Goal: Task Accomplishment & Management: Complete application form

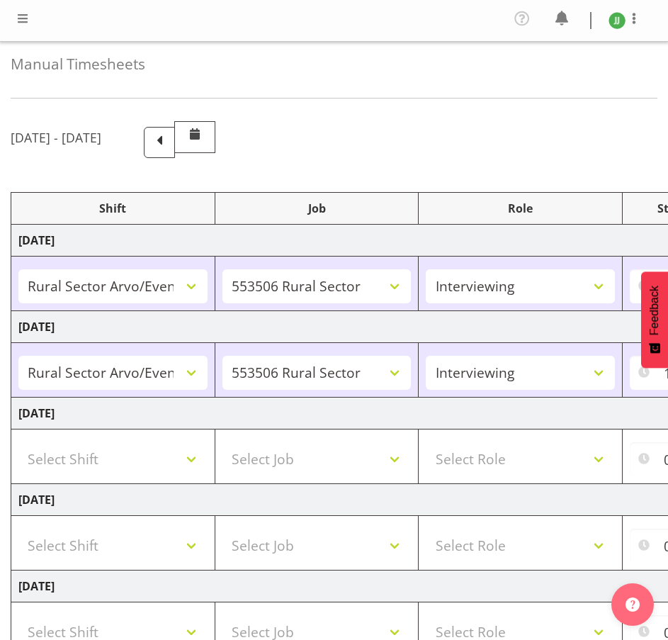
select select "81298"
select select "10587"
select select "47"
select select "81298"
select select "10587"
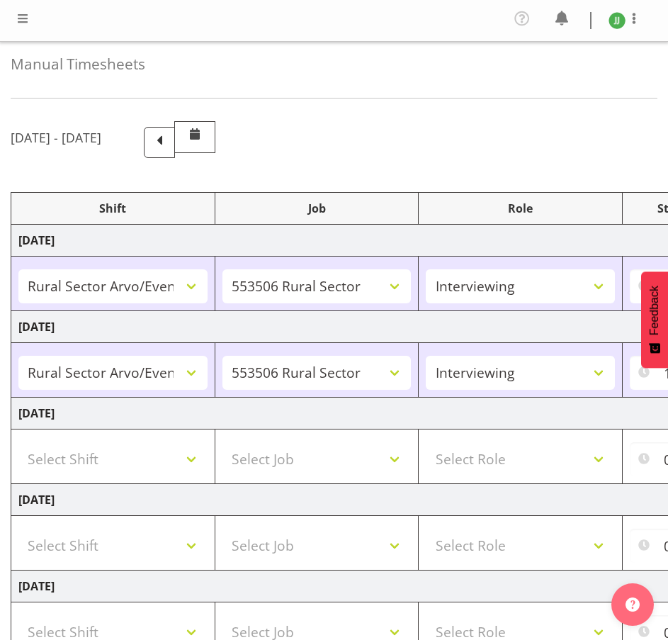
select select "47"
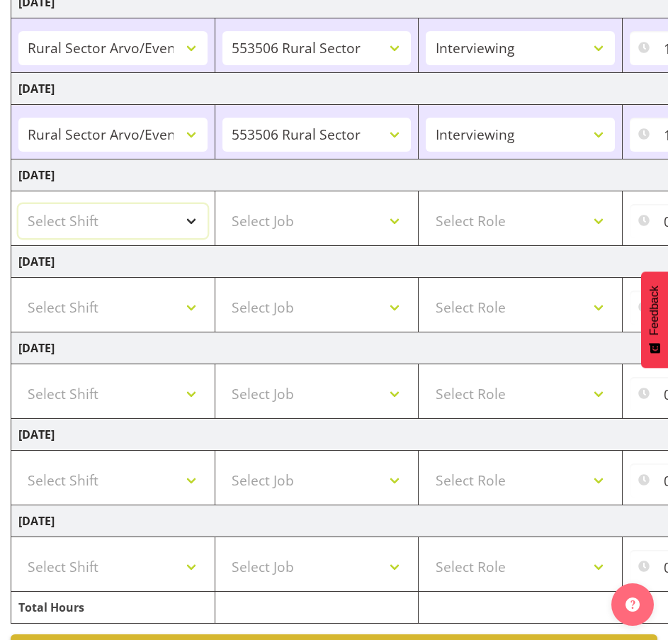
click at [131, 232] on select "Select Shift !!Weekend Residential (Roster IT Shift Label) *Business 9/10am ~ 4…" at bounding box center [112, 221] width 189 height 34
click at [434, 91] on td "[DATE]" at bounding box center [506, 89] width 991 height 32
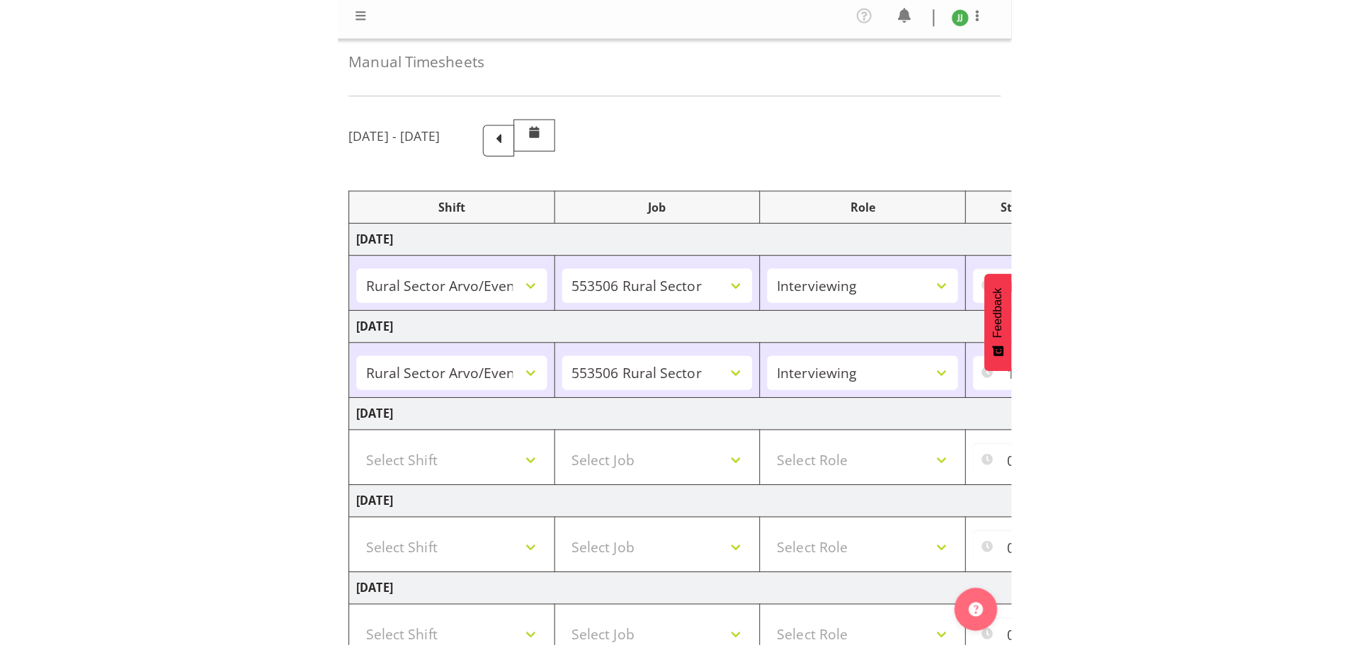
scroll to position [0, 0]
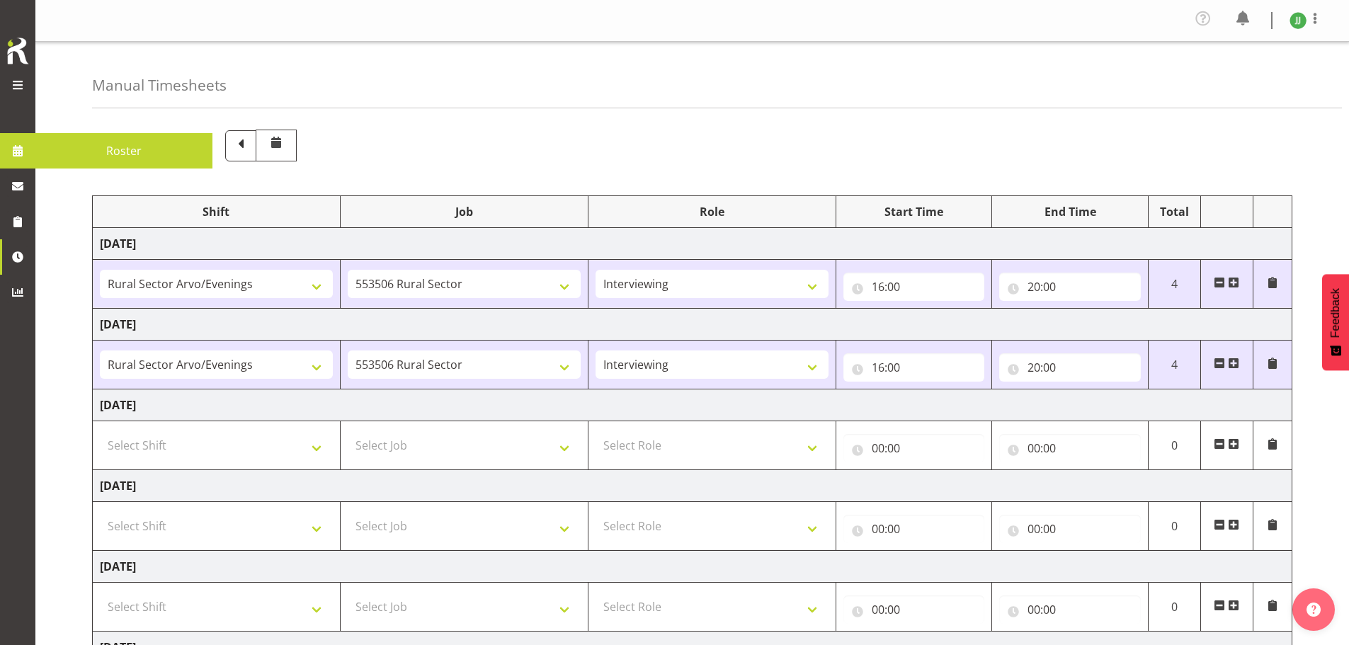
click at [18, 94] on div at bounding box center [18, 87] width 28 height 21
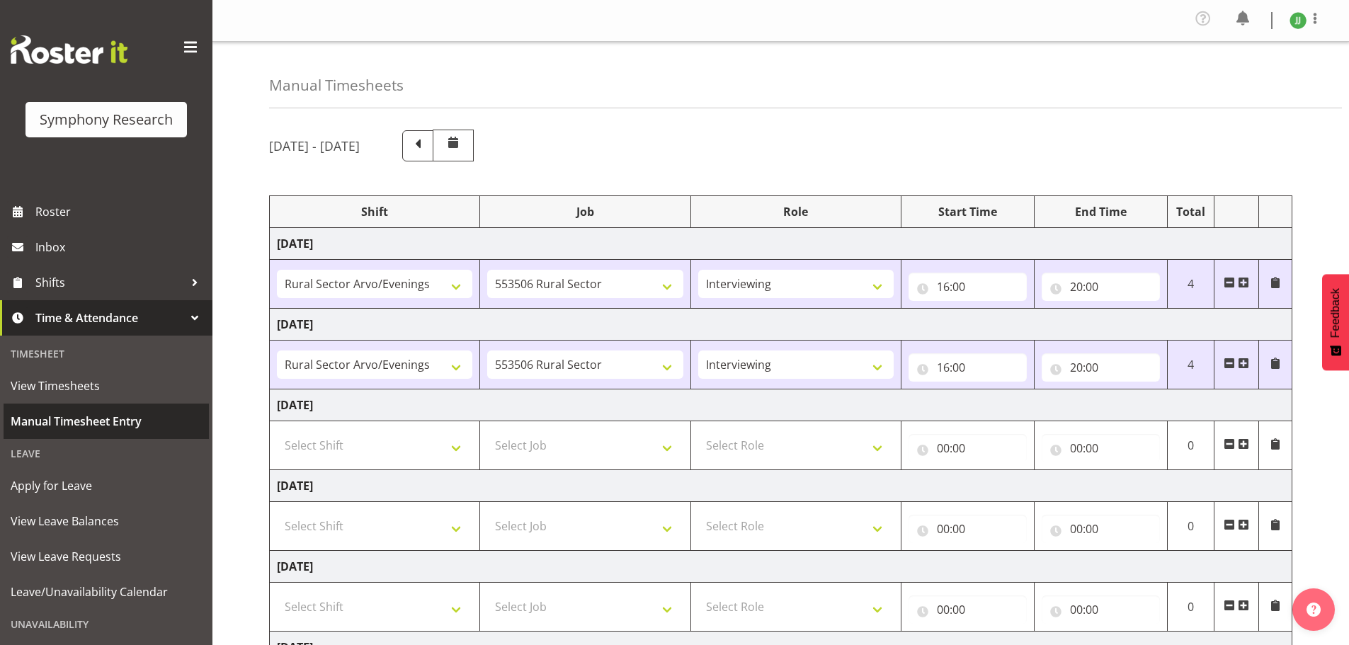
click at [53, 428] on span "Manual Timesheet Entry" at bounding box center [106, 421] width 191 height 21
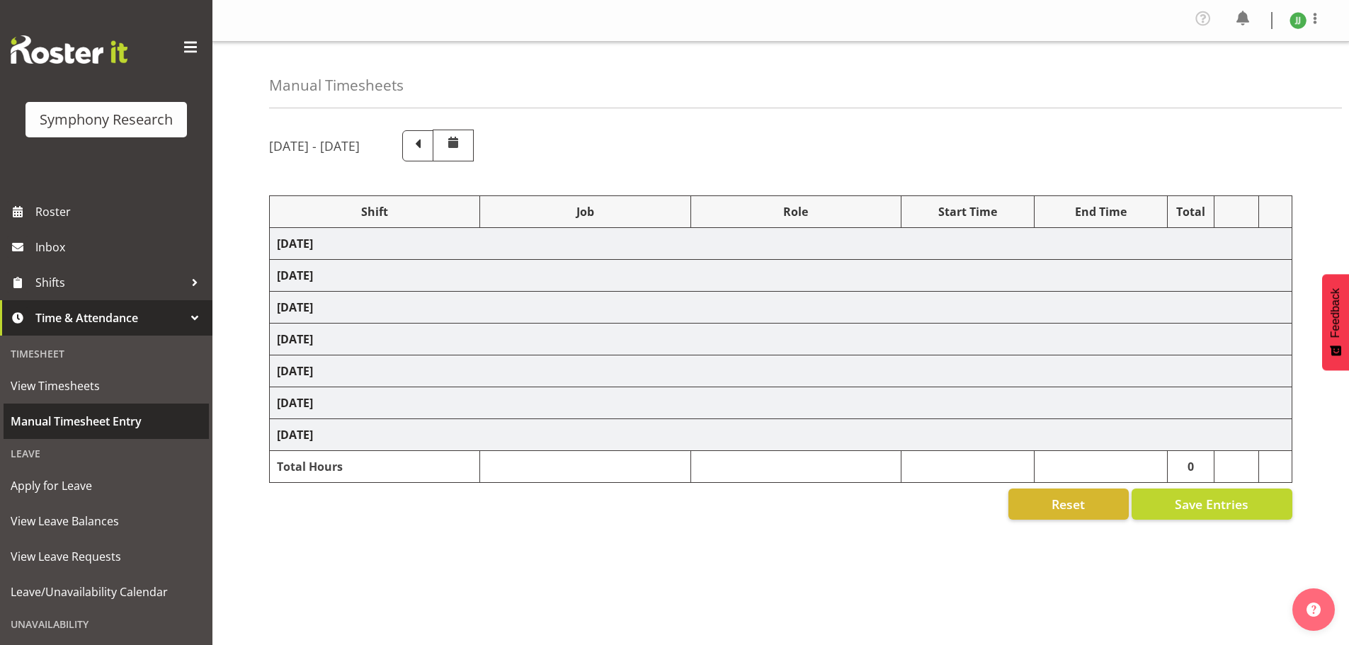
select select "81298"
select select "10587"
select select "47"
select select "81298"
select select "10587"
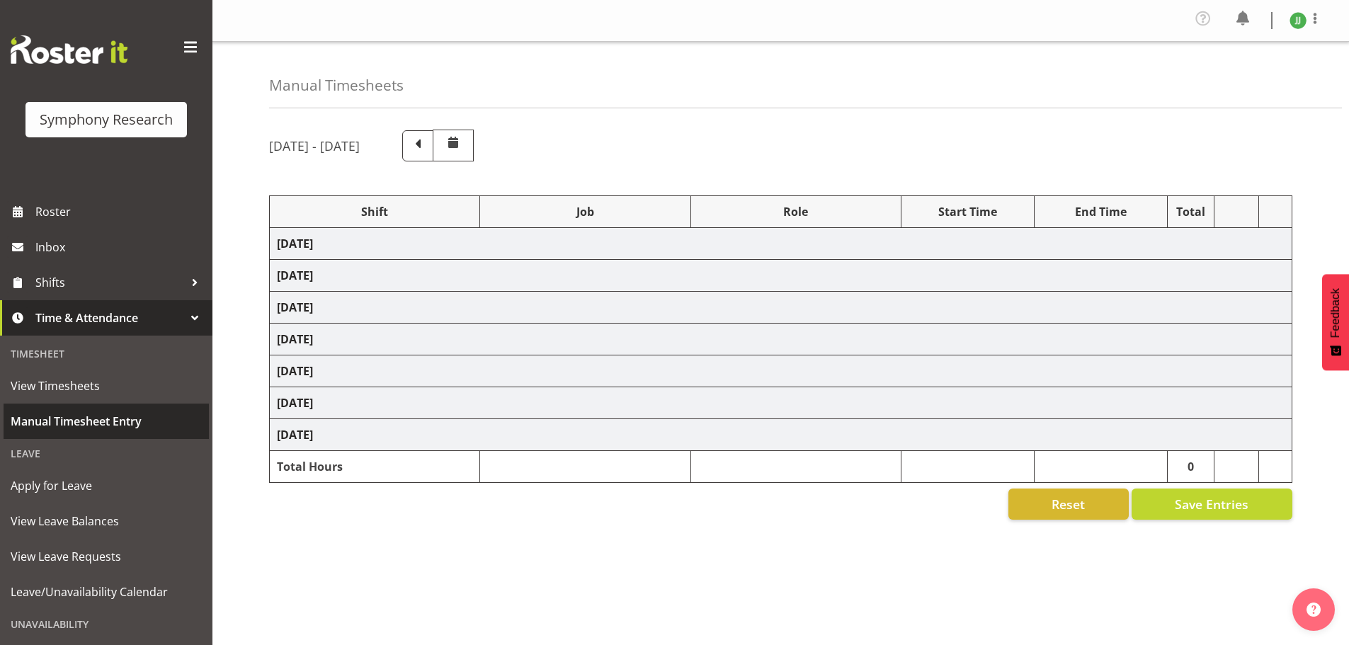
select select "47"
select select "81298"
select select "10587"
select select "47"
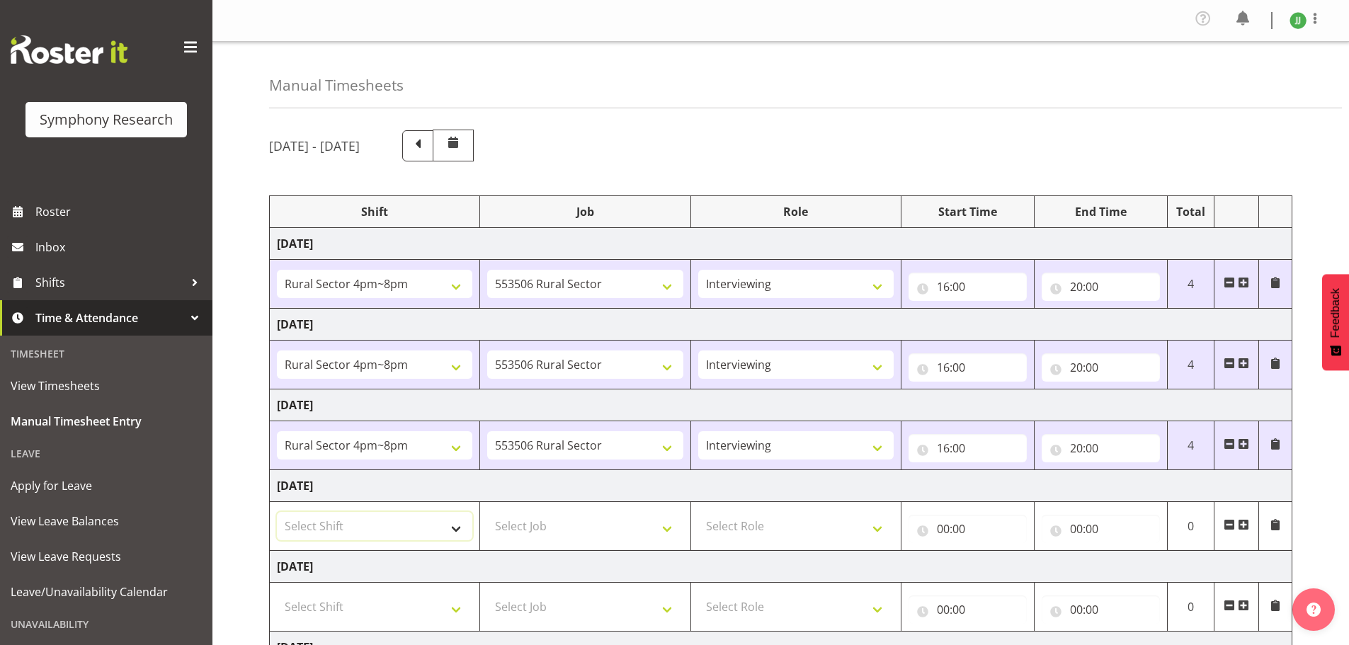
click at [401, 540] on select "Select Shift !!Weekend Residential (Roster IT Shift Label) *Business 9/10am ~ 4…" at bounding box center [375, 526] width 196 height 28
select select "81298"
click at [277, 512] on select "Select Shift !!Weekend Residential (Roster IT Shift Label) *Business 9/10am ~ 4…" at bounding box center [375, 526] width 196 height 28
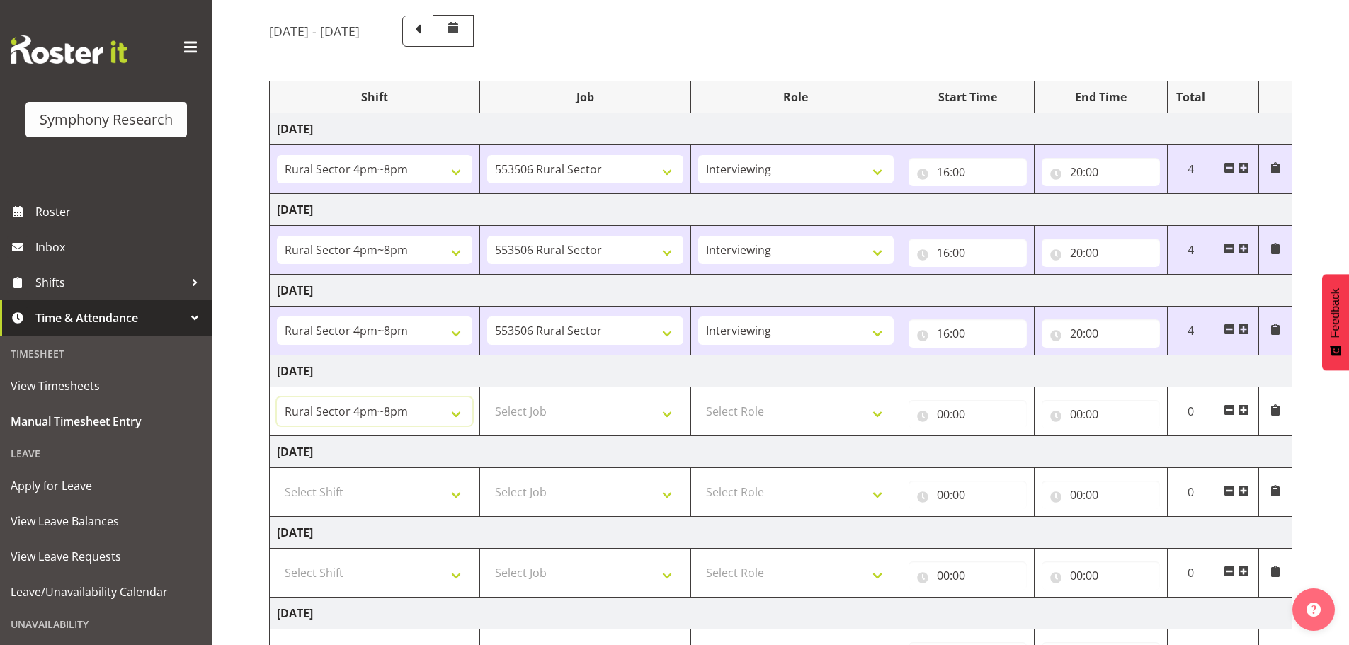
scroll to position [118, 0]
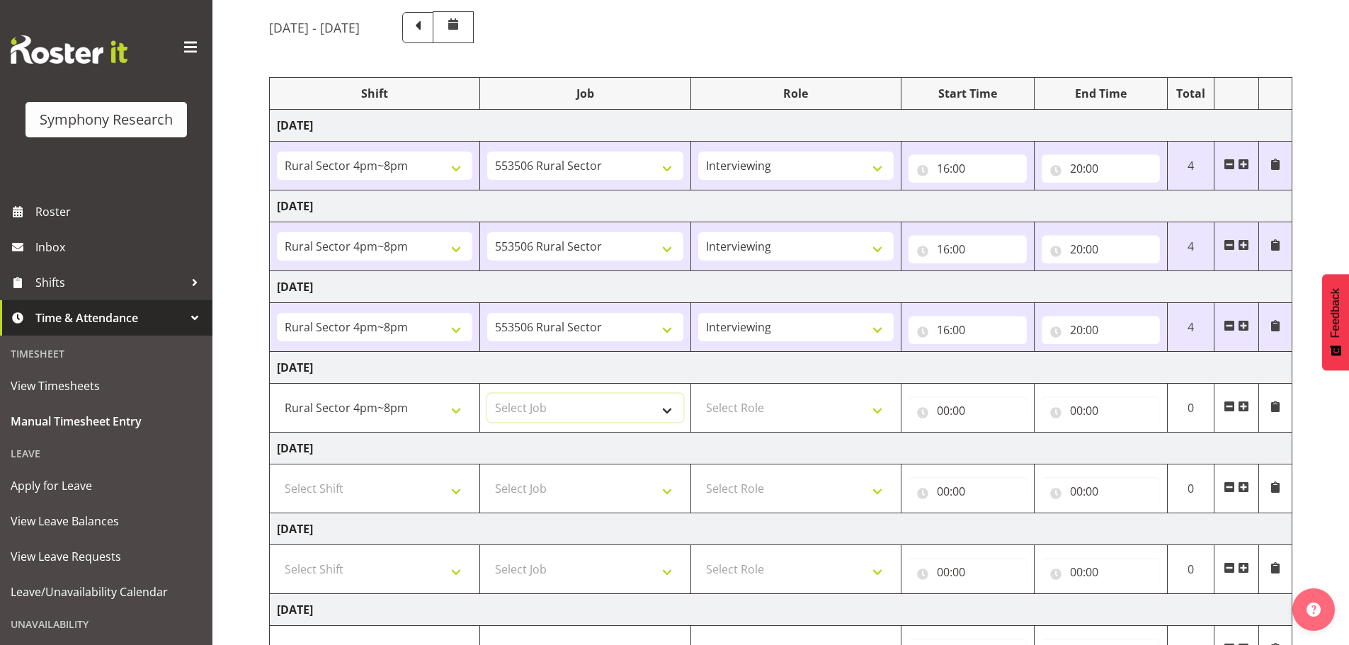
click at [601, 402] on select "Select Job 550060 IF Admin 553492 World Poll Aus Wave 2 Main 2025 553493 World …" at bounding box center [585, 408] width 196 height 28
select select "10587"
click at [487, 394] on select "Select Job 550060 IF Admin 553492 World Poll Aus Wave 2 Main 2025 553493 World …" at bounding box center [585, 408] width 196 height 28
drag, startPoint x: 808, startPoint y: 400, endPoint x: 817, endPoint y: 403, distance: 9.6
click at [808, 400] on select "Select Role Briefing Interviewing" at bounding box center [796, 408] width 196 height 28
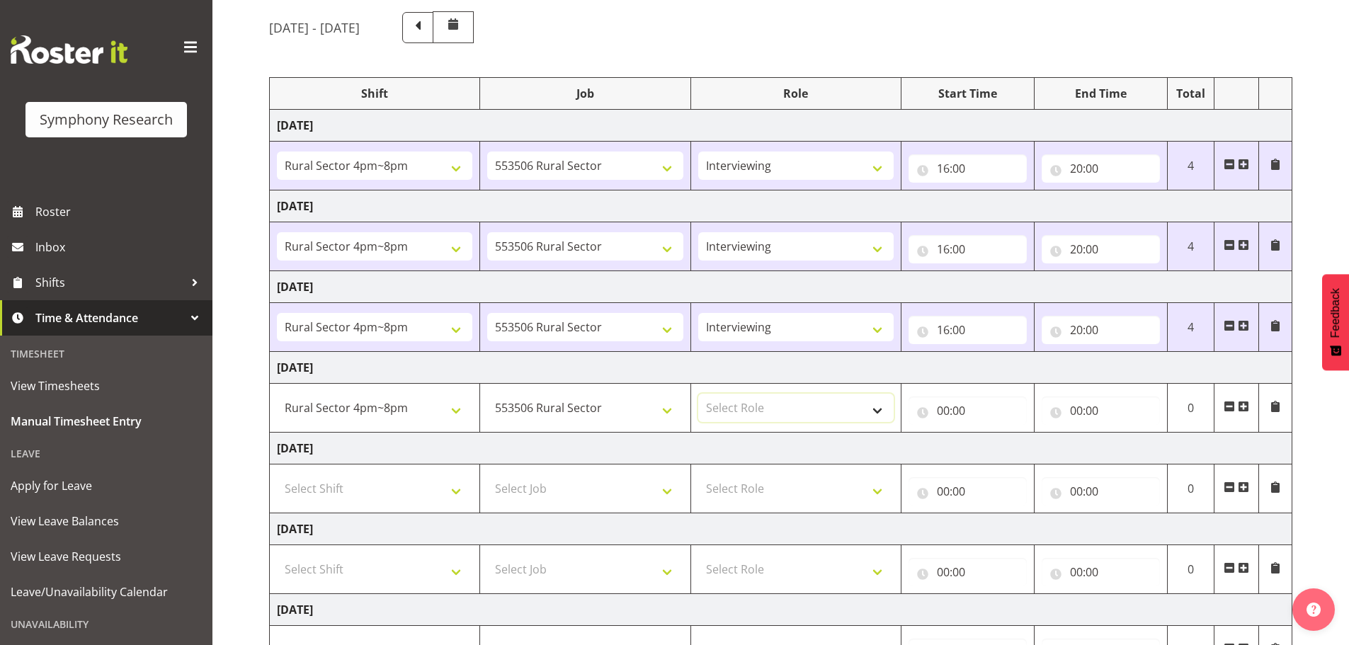
select select "47"
click at [698, 394] on select "Select Role Briefing Interviewing" at bounding box center [796, 408] width 196 height 28
click at [945, 410] on input "00:00" at bounding box center [968, 411] width 118 height 28
click at [1004, 448] on select "00 01 02 03 04 05 06 07 08 09 10 11 12 13 14 15 16 17 18 19 20 21 22 23" at bounding box center [1006, 448] width 32 height 28
select select "16"
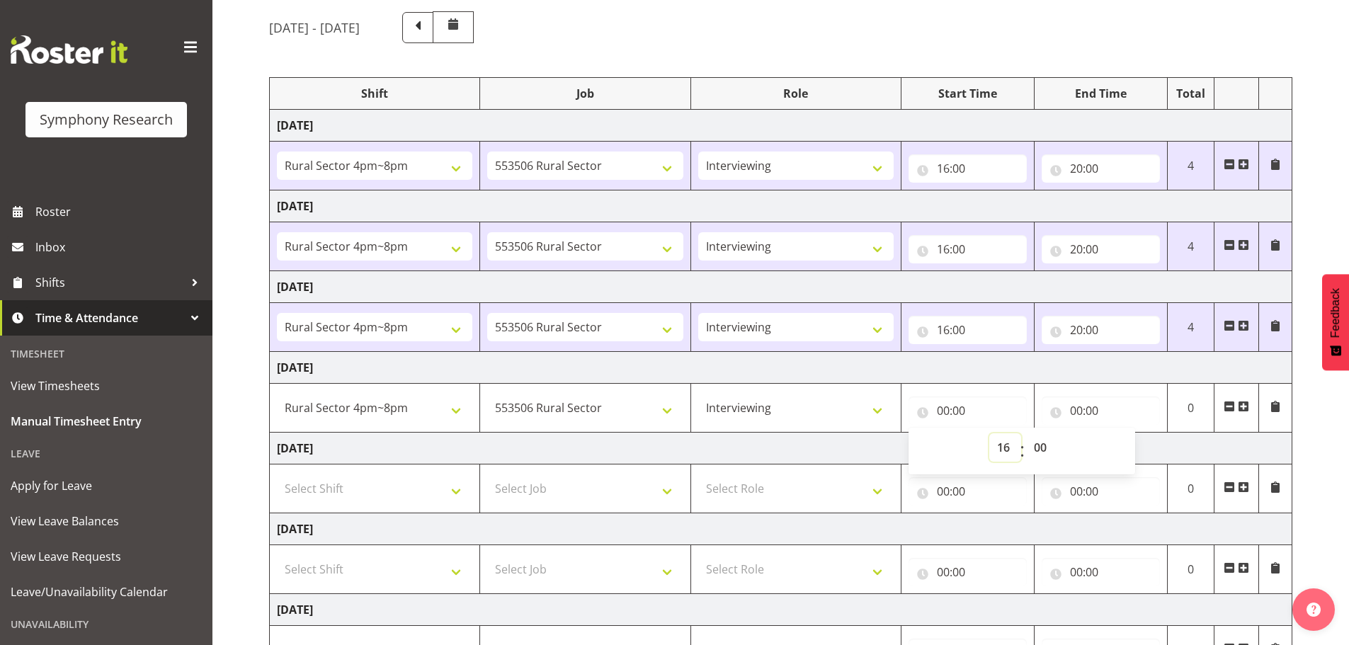
click at [990, 434] on select "00 01 02 03 04 05 06 07 08 09 10 11 12 13 14 15 16 17 18 19 20 21 22 23" at bounding box center [1006, 448] width 32 height 28
type input "16:00"
click at [1070, 410] on input "00:00" at bounding box center [1101, 411] width 118 height 28
click at [1129, 442] on select "00 01 02 03 04 05 06 07 08 09 10 11 12 13 14 15 16 17 18 19 20 21 22 23" at bounding box center [1139, 448] width 32 height 28
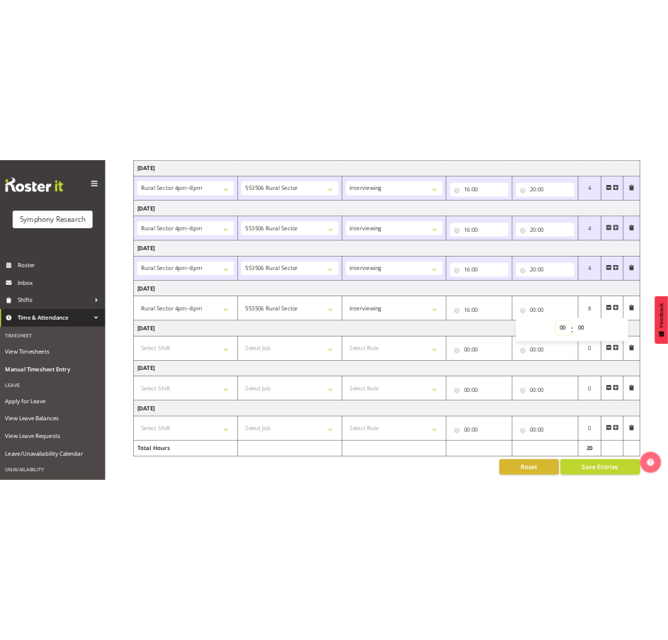
scroll to position [238, 0]
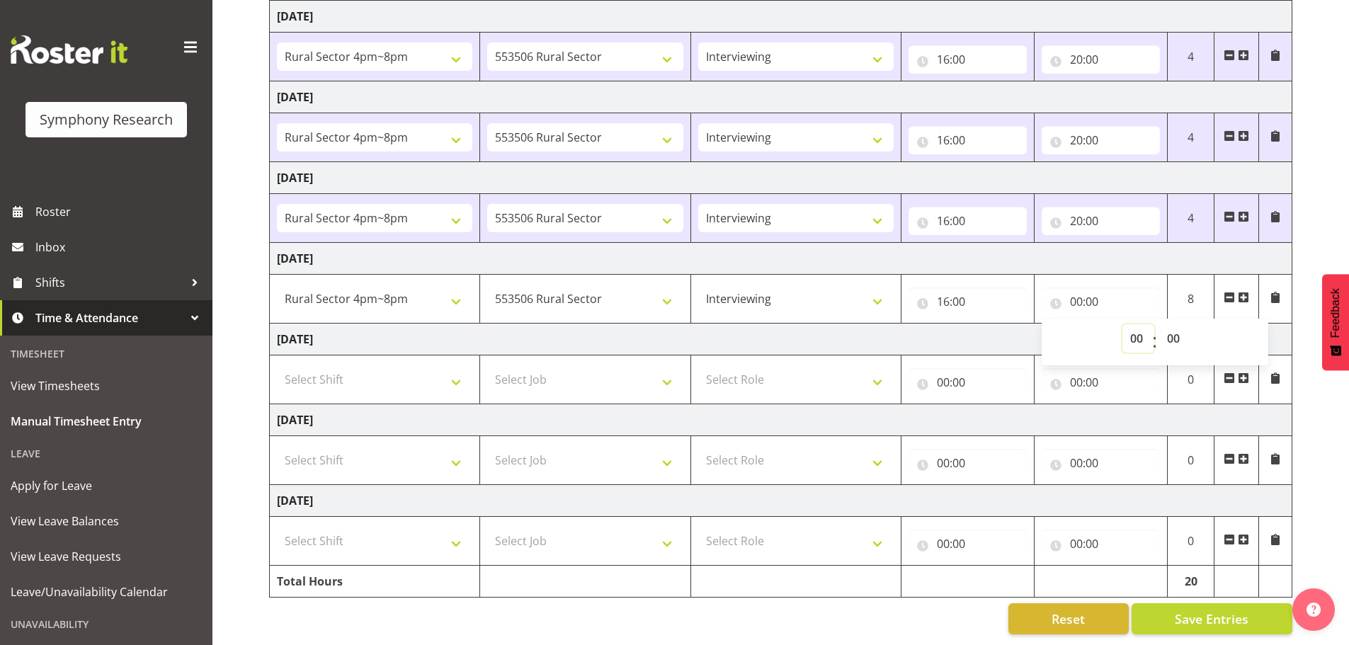
click at [1134, 334] on select "00 01 02 03 04 05 06 07 08 09 10 11 12 13 14 15 16 17 18 19 20 21 22 23" at bounding box center [1139, 338] width 32 height 28
select select "20"
click at [1123, 324] on select "00 01 02 03 04 05 06 07 08 09 10 11 12 13 14 15 16 17 18 19 20 21 22 23" at bounding box center [1139, 338] width 32 height 28
type input "20:00"
click at [1230, 259] on td "[DATE]" at bounding box center [781, 259] width 1023 height 32
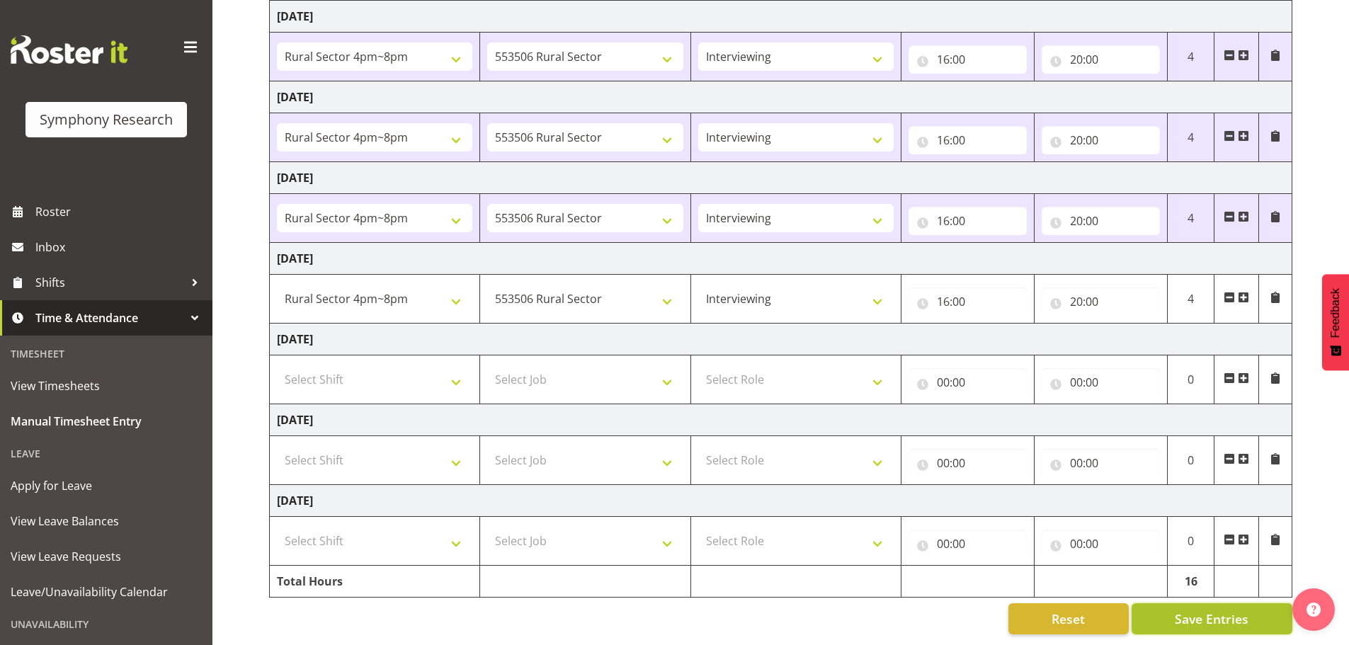
click at [1210, 622] on button "Save Entries" at bounding box center [1212, 619] width 161 height 31
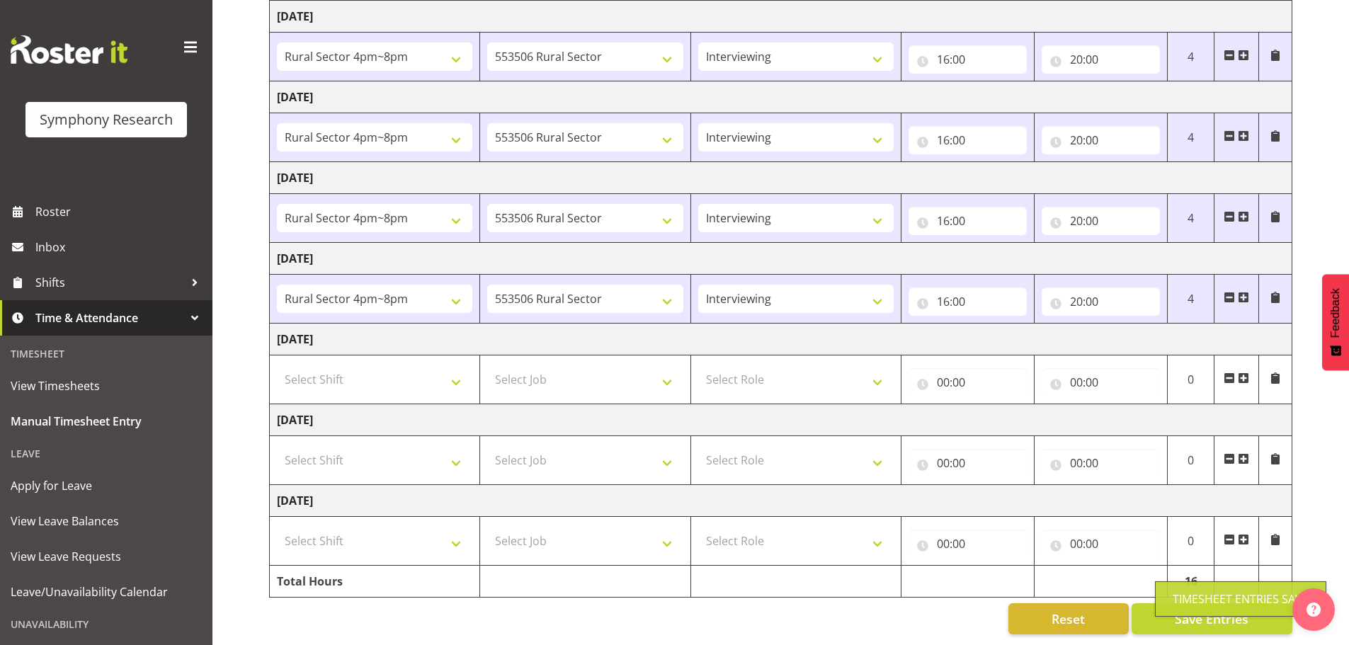
click at [1245, 587] on div "Timesheet Entries Save" at bounding box center [1240, 599] width 171 height 35
